Goal: Transaction & Acquisition: Book appointment/travel/reservation

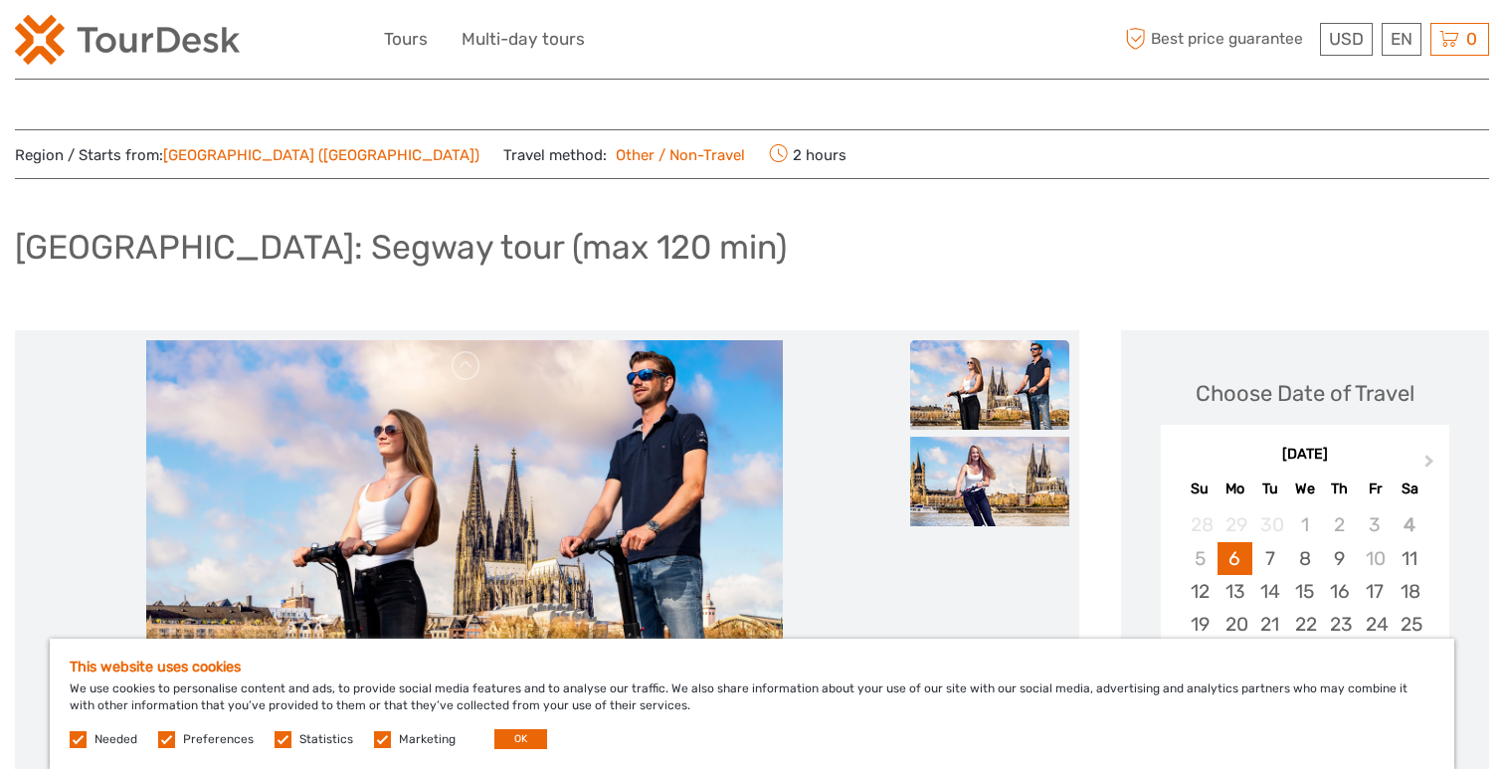
click at [78, 738] on label at bounding box center [78, 739] width 17 height 17
click at [166, 738] on label at bounding box center [166, 739] width 17 height 17
click at [0, 0] on input "checkbox" at bounding box center [0, 0] width 0 height 0
click at [280, 739] on label at bounding box center [282, 739] width 17 height 17
click at [0, 0] on input "checkbox" at bounding box center [0, 0] width 0 height 0
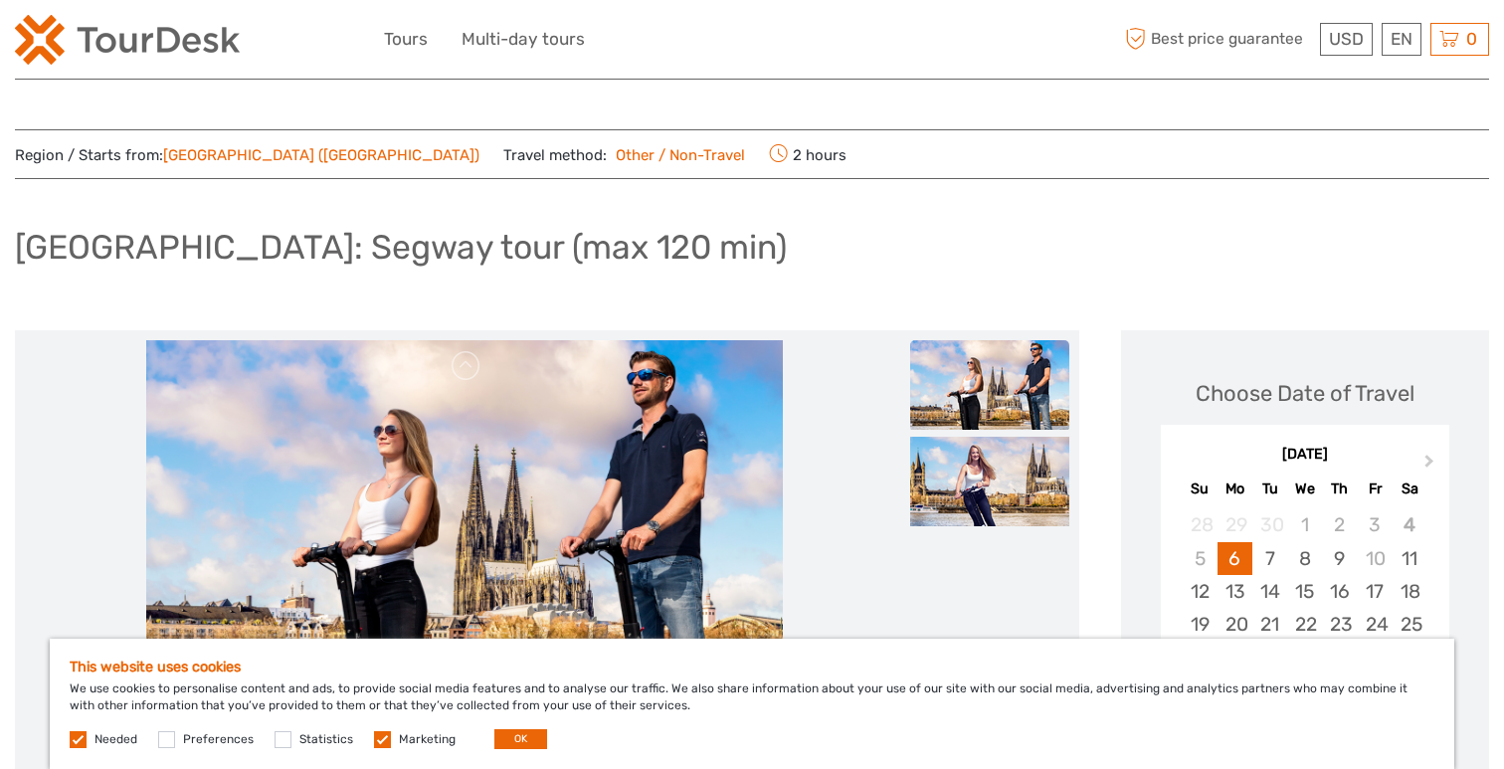
click at [375, 737] on label at bounding box center [382, 739] width 17 height 17
click at [0, 0] on input "checkbox" at bounding box center [0, 0] width 0 height 0
click at [525, 740] on button "OK" at bounding box center [520, 739] width 53 height 20
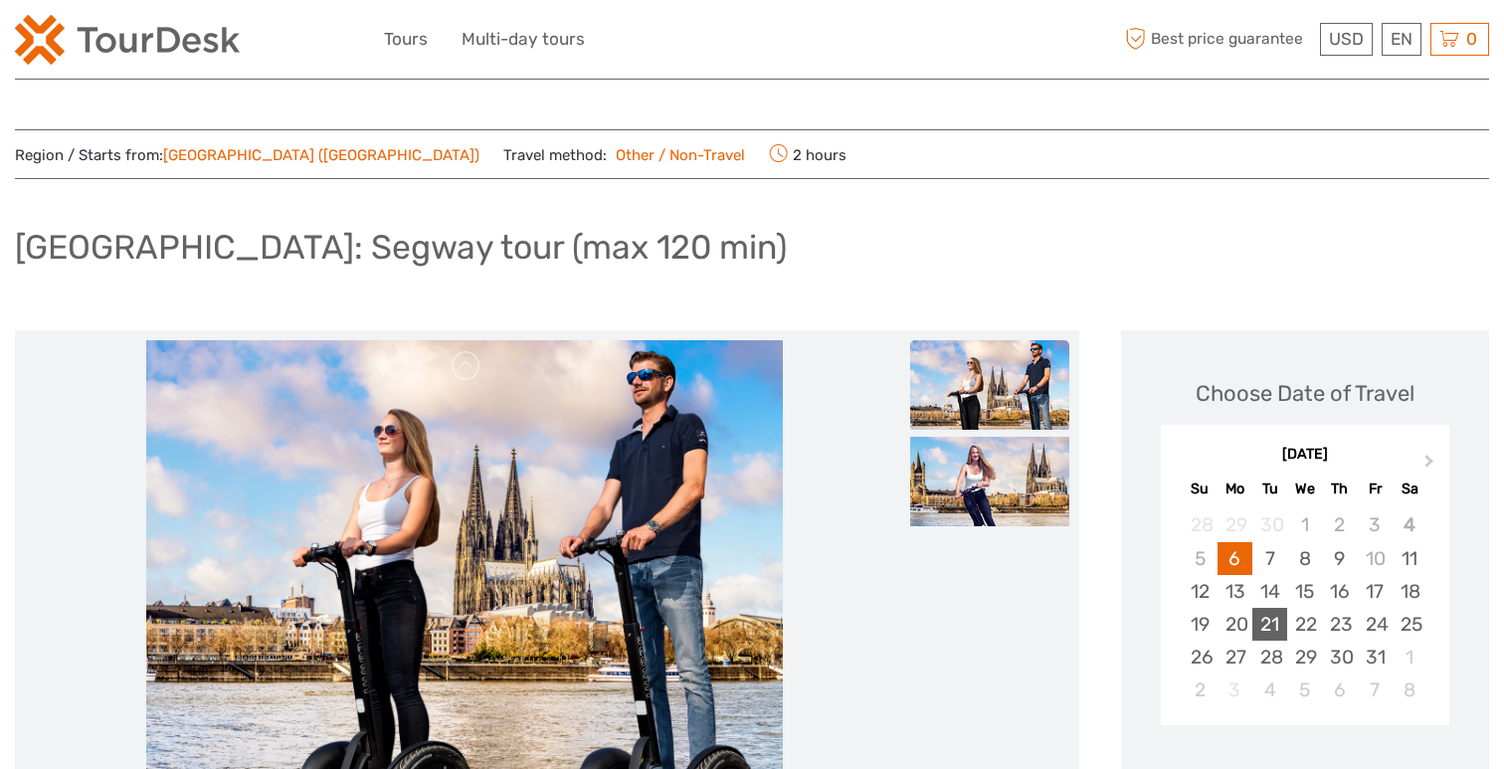
click at [1268, 625] on div "21" at bounding box center [1269, 624] width 35 height 33
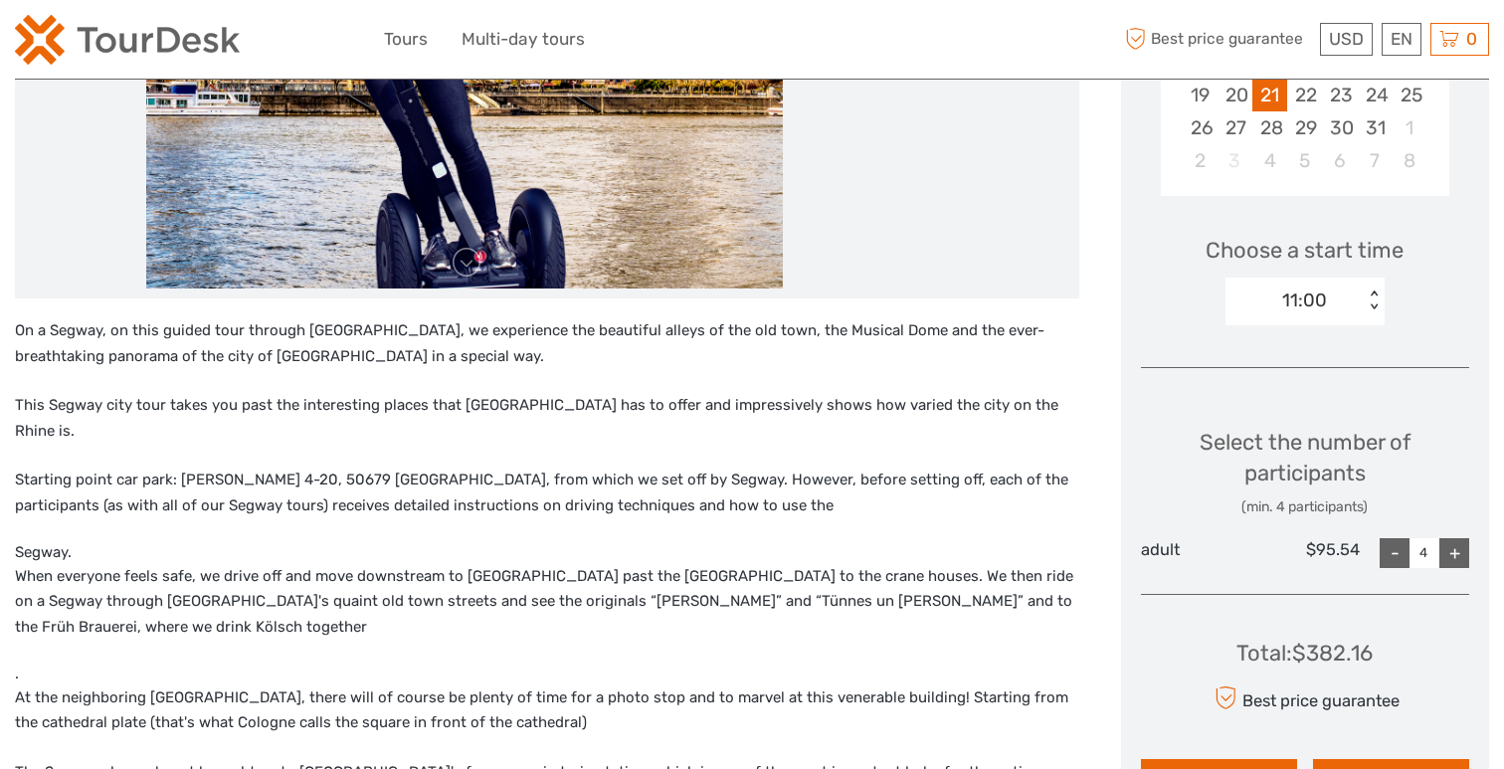
scroll to position [535, 0]
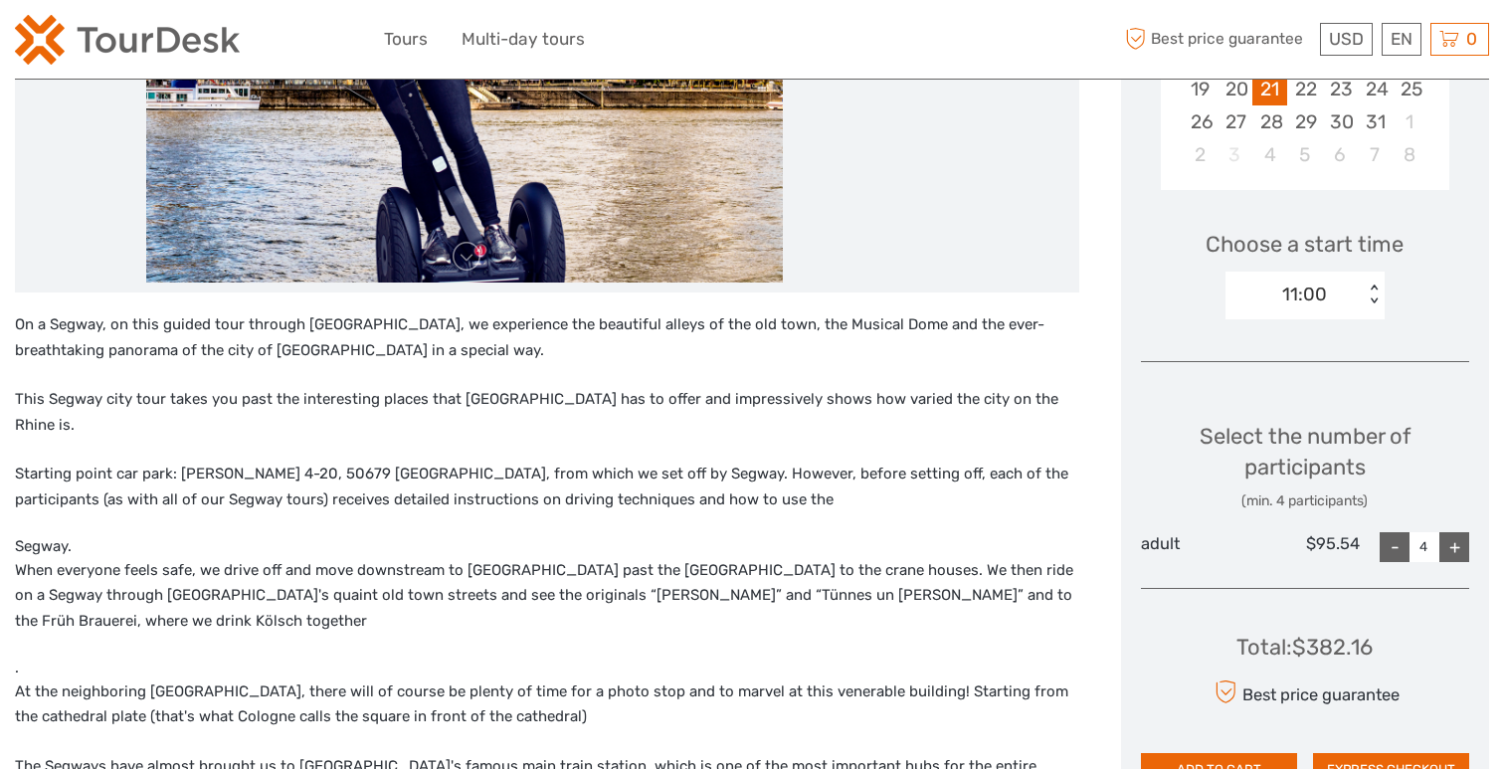
click at [1382, 542] on div "-" at bounding box center [1394, 547] width 30 height 30
click at [1346, 288] on div "11:00" at bounding box center [1294, 294] width 138 height 30
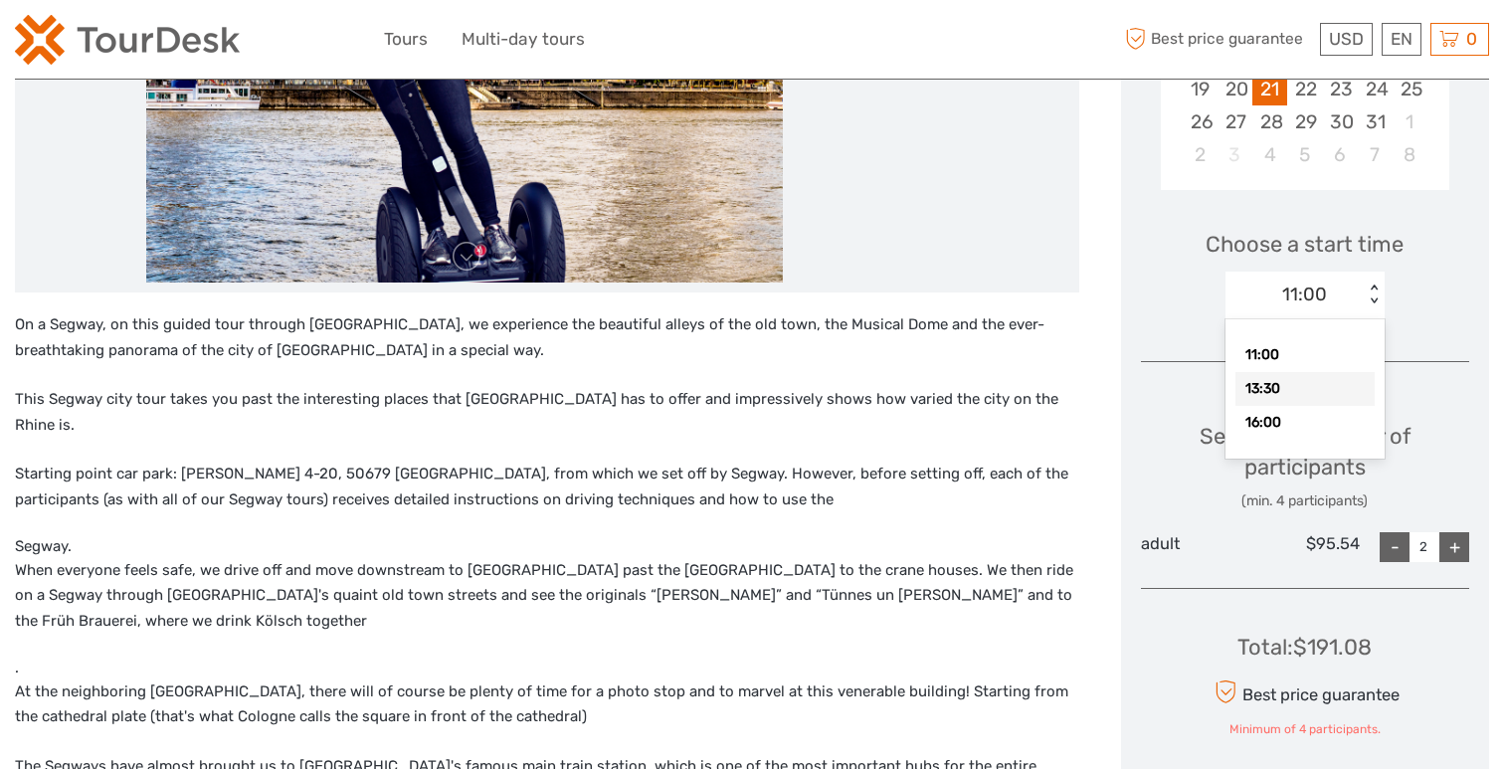
click at [1300, 393] on div "13:30" at bounding box center [1304, 389] width 139 height 34
type input "4"
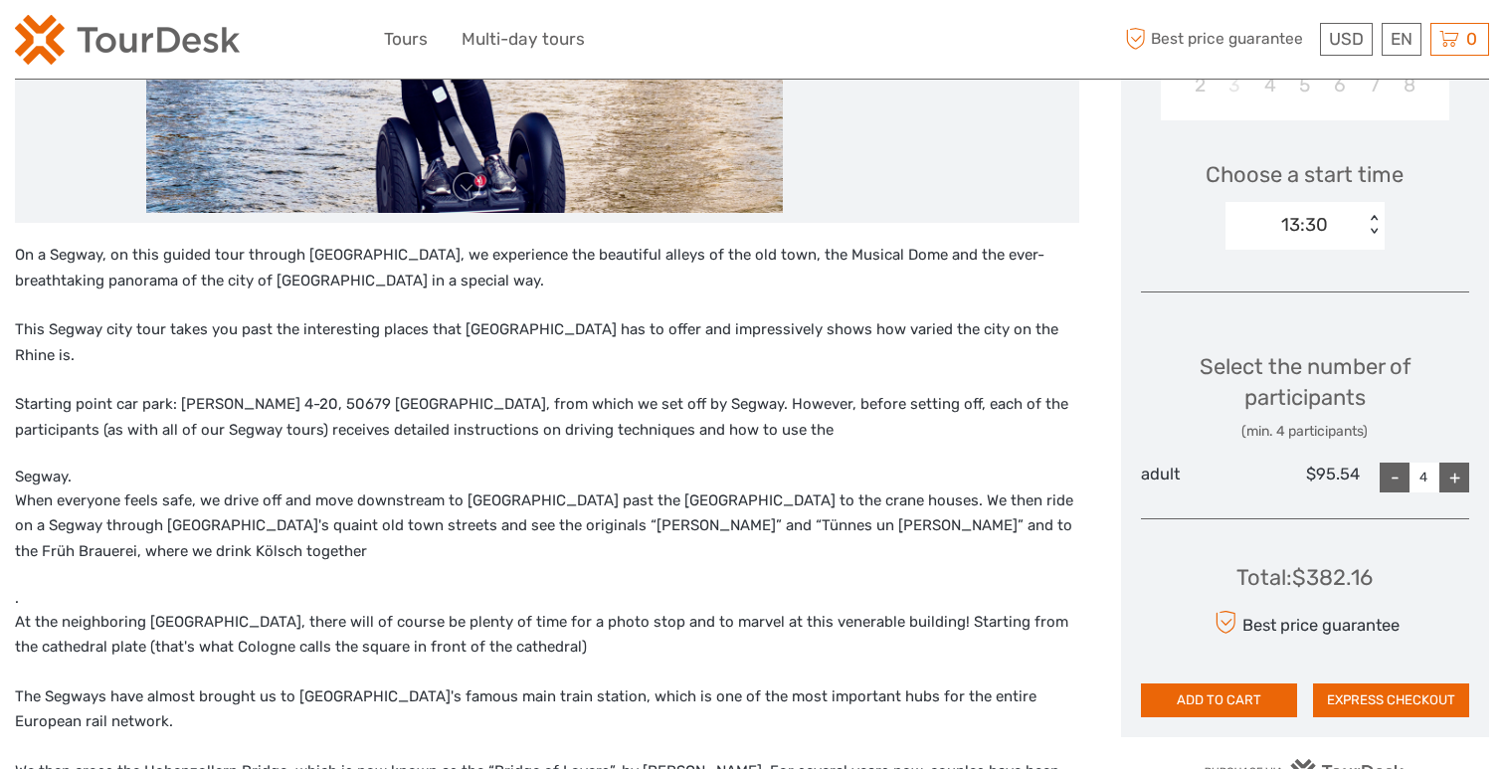
scroll to position [634, 0]
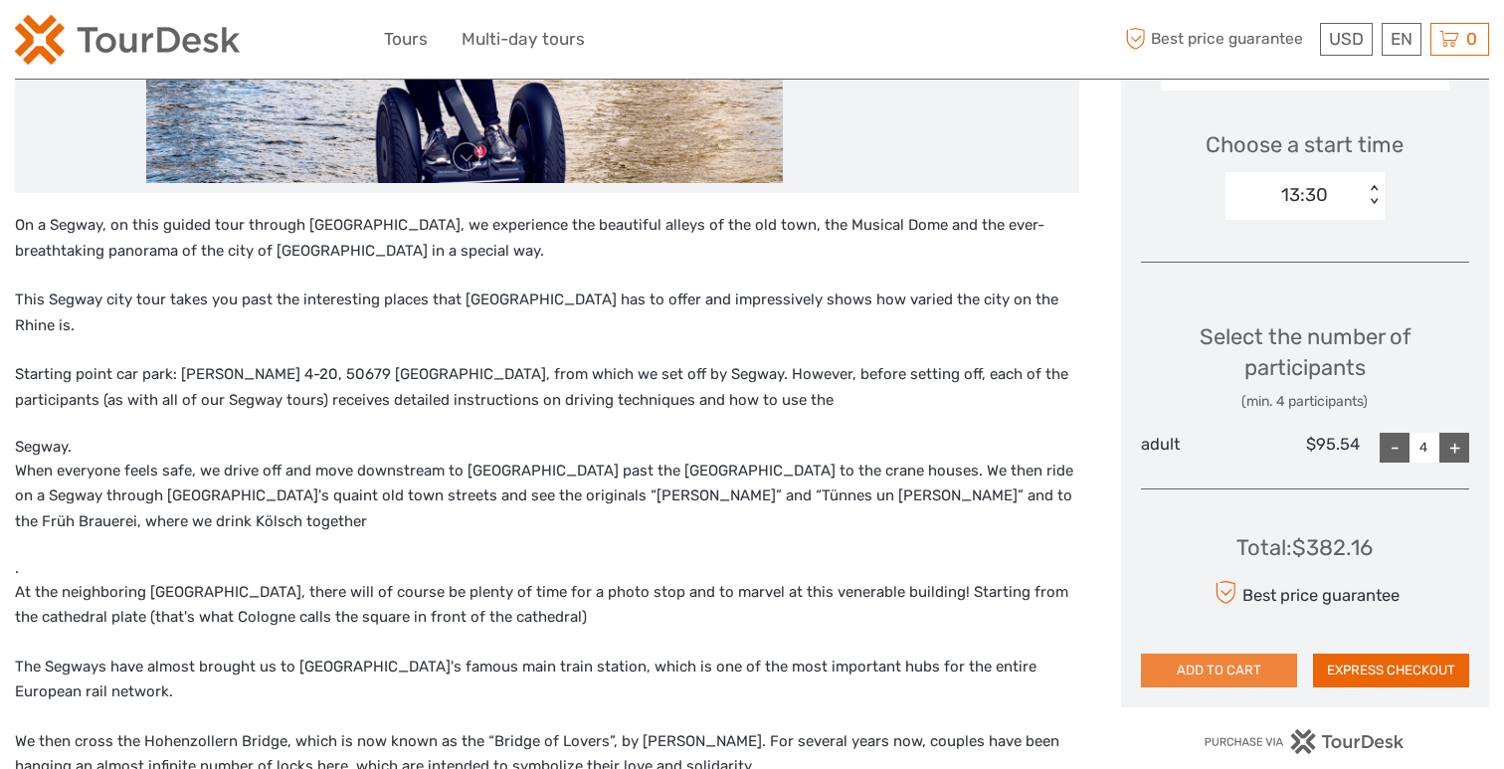
click at [1248, 670] on button "ADD TO CART" at bounding box center [1219, 670] width 156 height 34
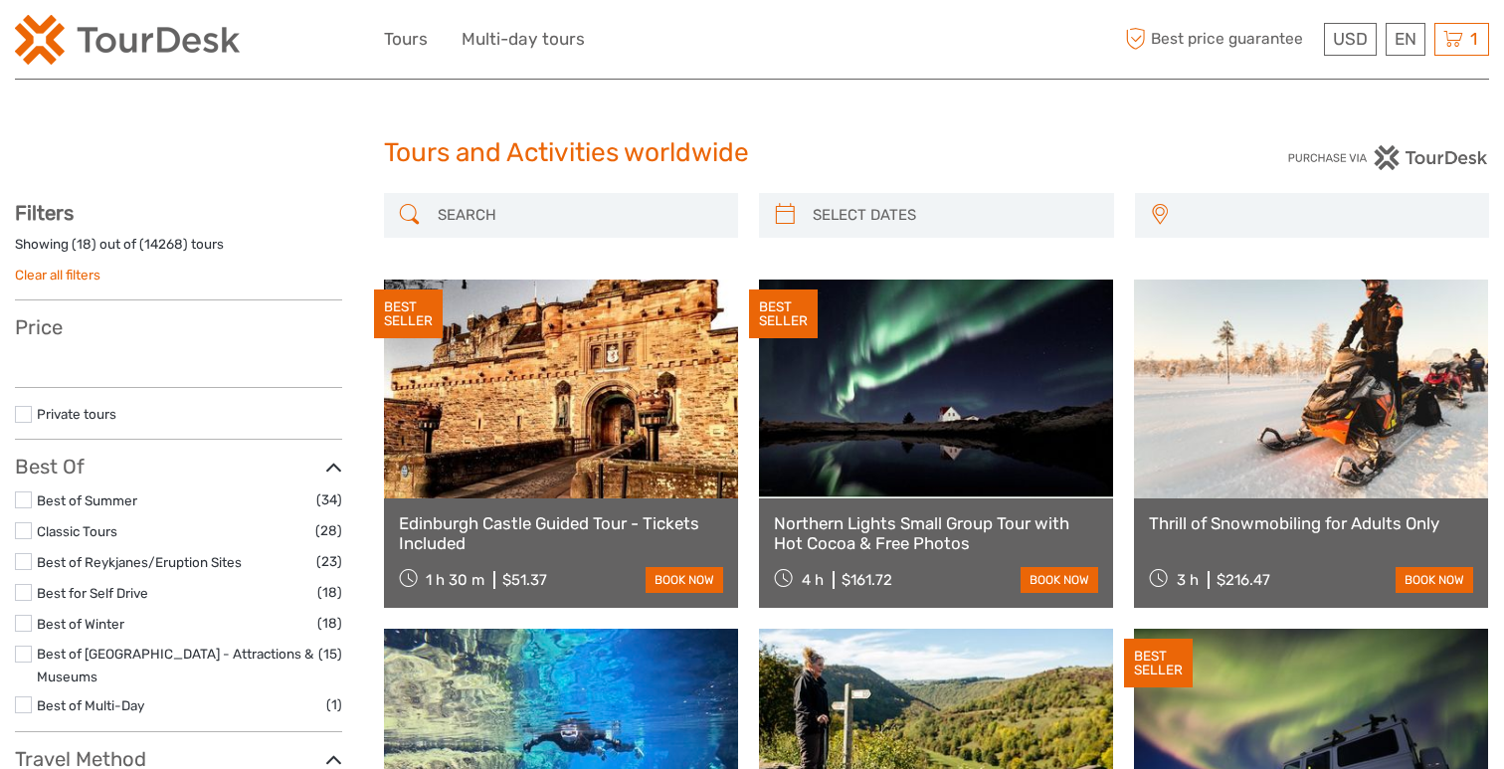
select select
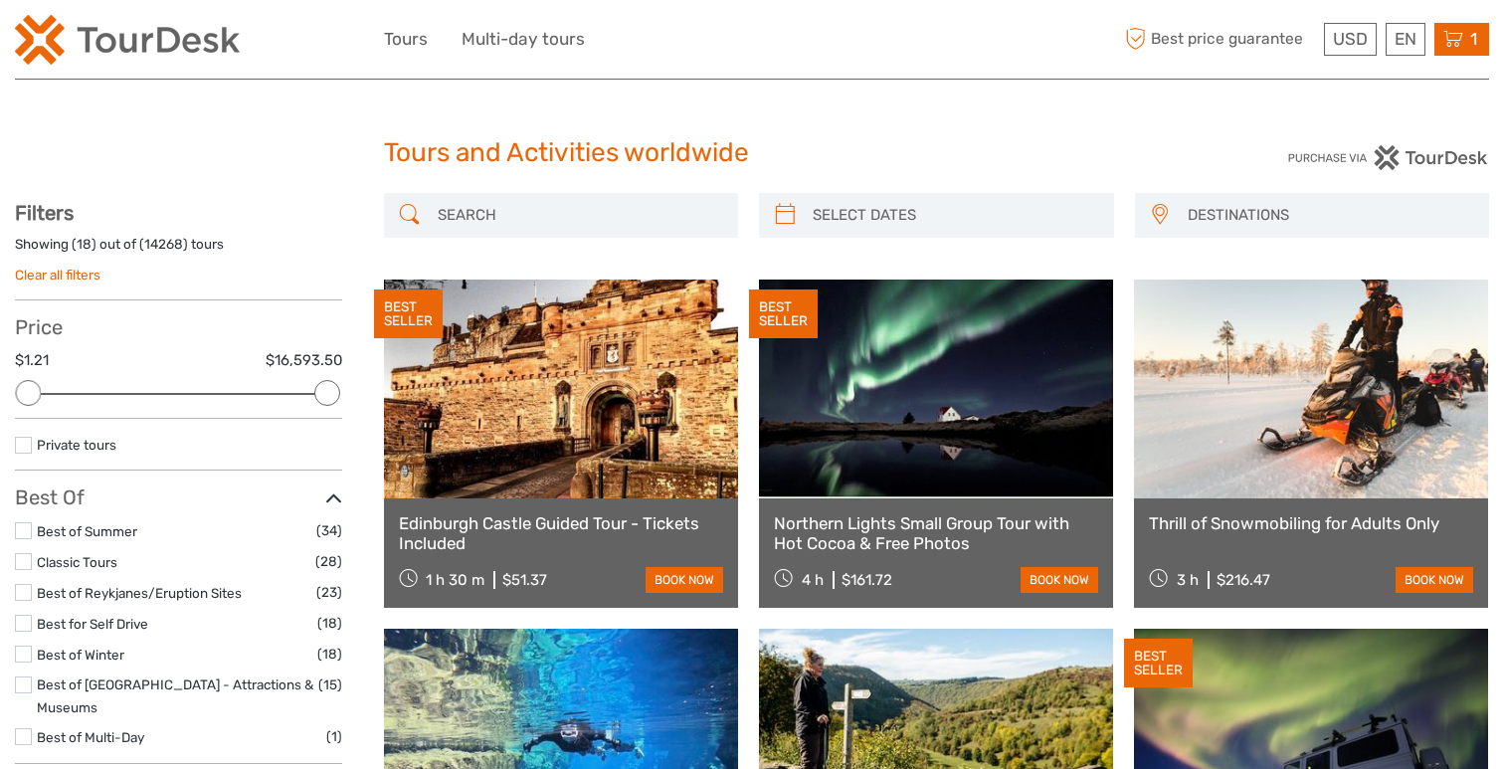
click at [1453, 31] on icon at bounding box center [1453, 39] width 20 height 25
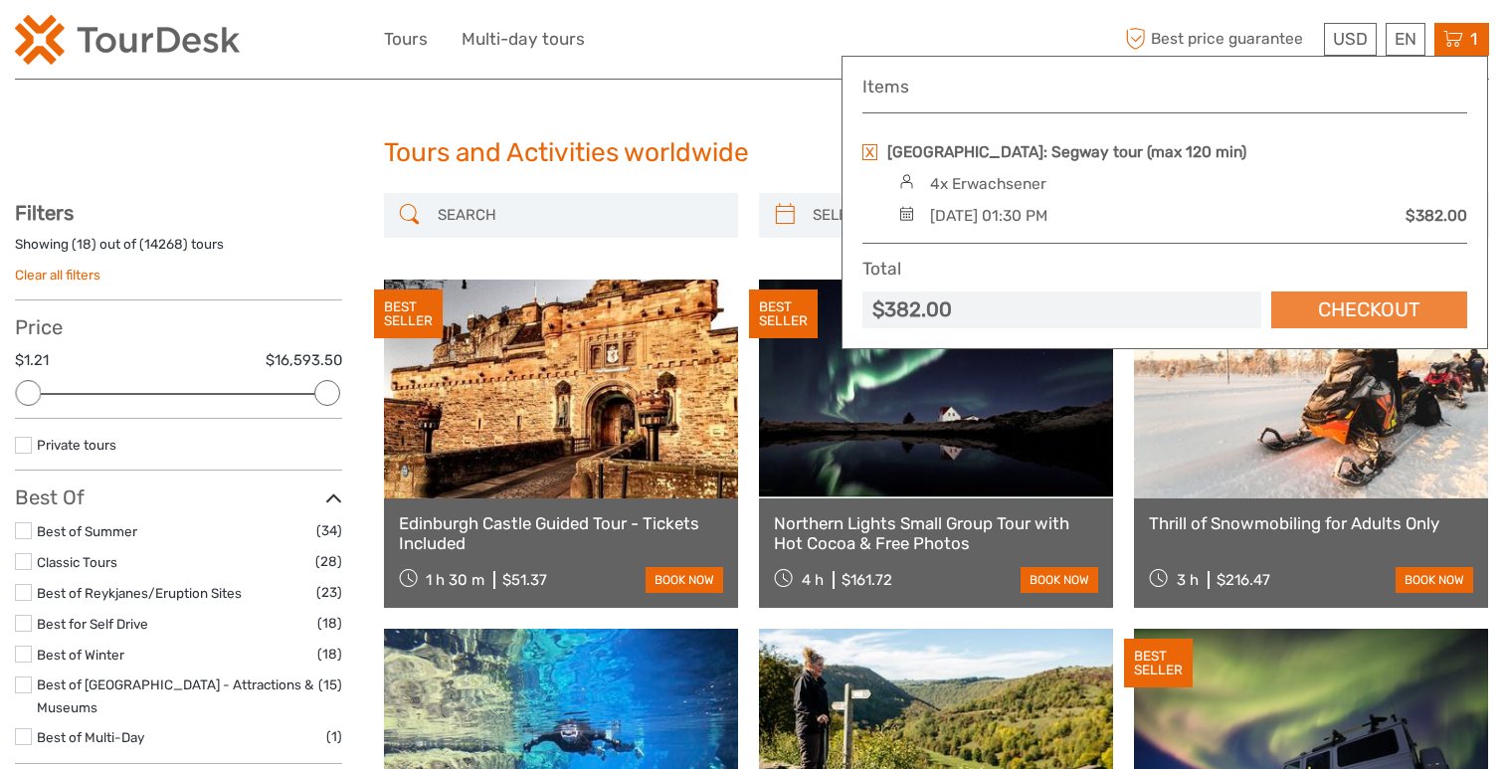
click at [1343, 305] on link "Checkout" at bounding box center [1369, 309] width 196 height 37
